Goal: Check status: Check status

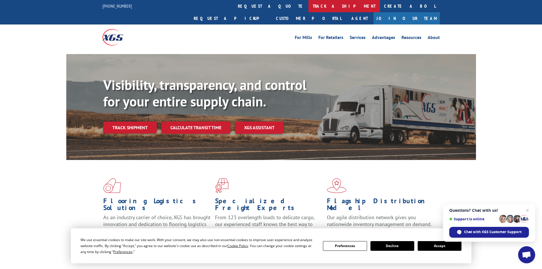
click at [308, 4] on link "track a shipment" at bounding box center [343, 6] width 71 height 12
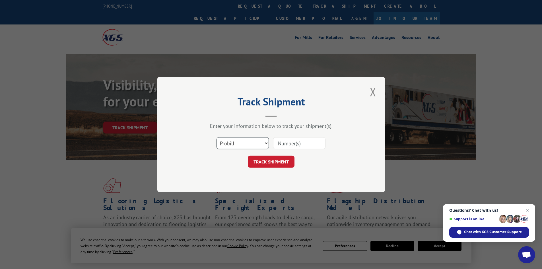
click at [227, 140] on select "Select category... Probill BOL PO" at bounding box center [243, 143] width 52 height 12
select select "bol"
click at [217, 137] on select "Select category... Probill BOL PO" at bounding box center [243, 143] width 52 height 12
click at [276, 139] on input at bounding box center [299, 143] width 52 height 12
paste input "4883869"
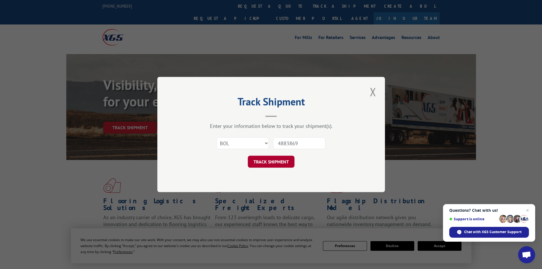
type input "4883869"
click at [278, 156] on button "TRACK SHIPMENT" at bounding box center [271, 162] width 47 height 12
